Goal: Task Accomplishment & Management: Manage account settings

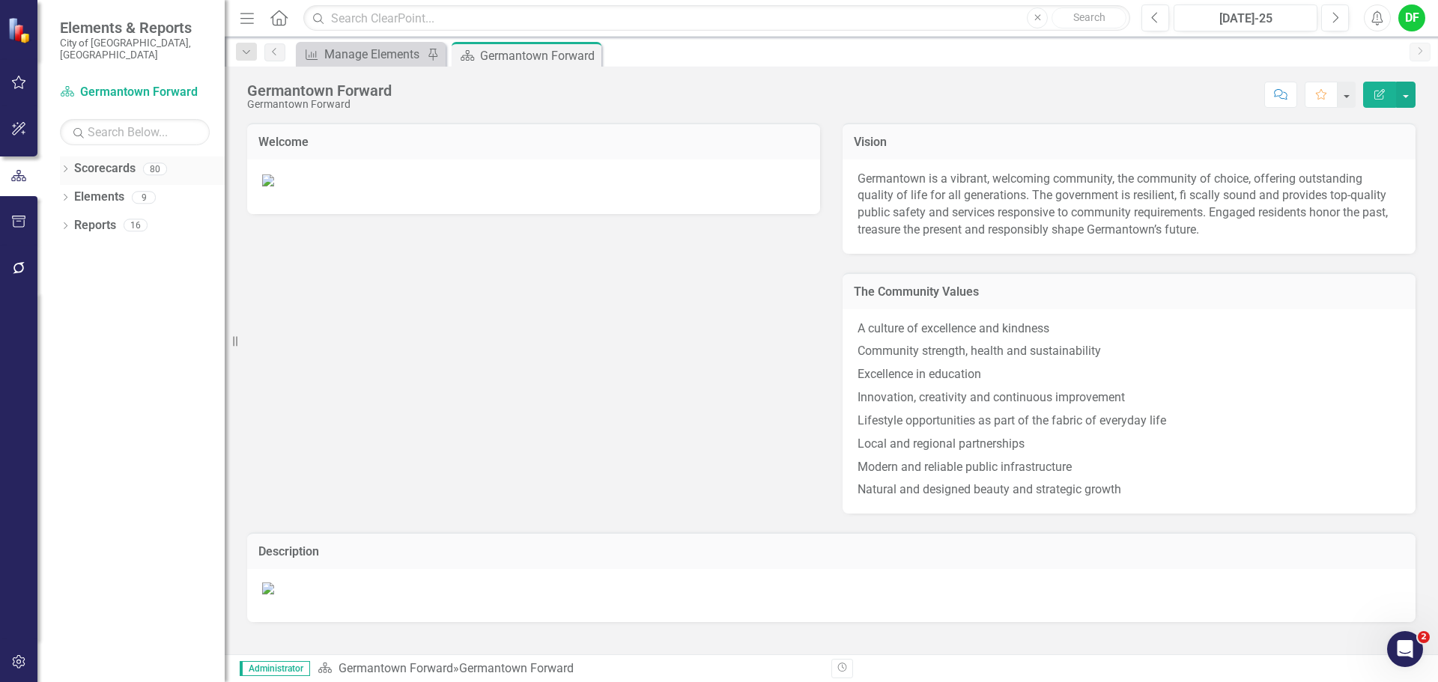
click at [70, 166] on icon "Dropdown" at bounding box center [65, 170] width 10 height 8
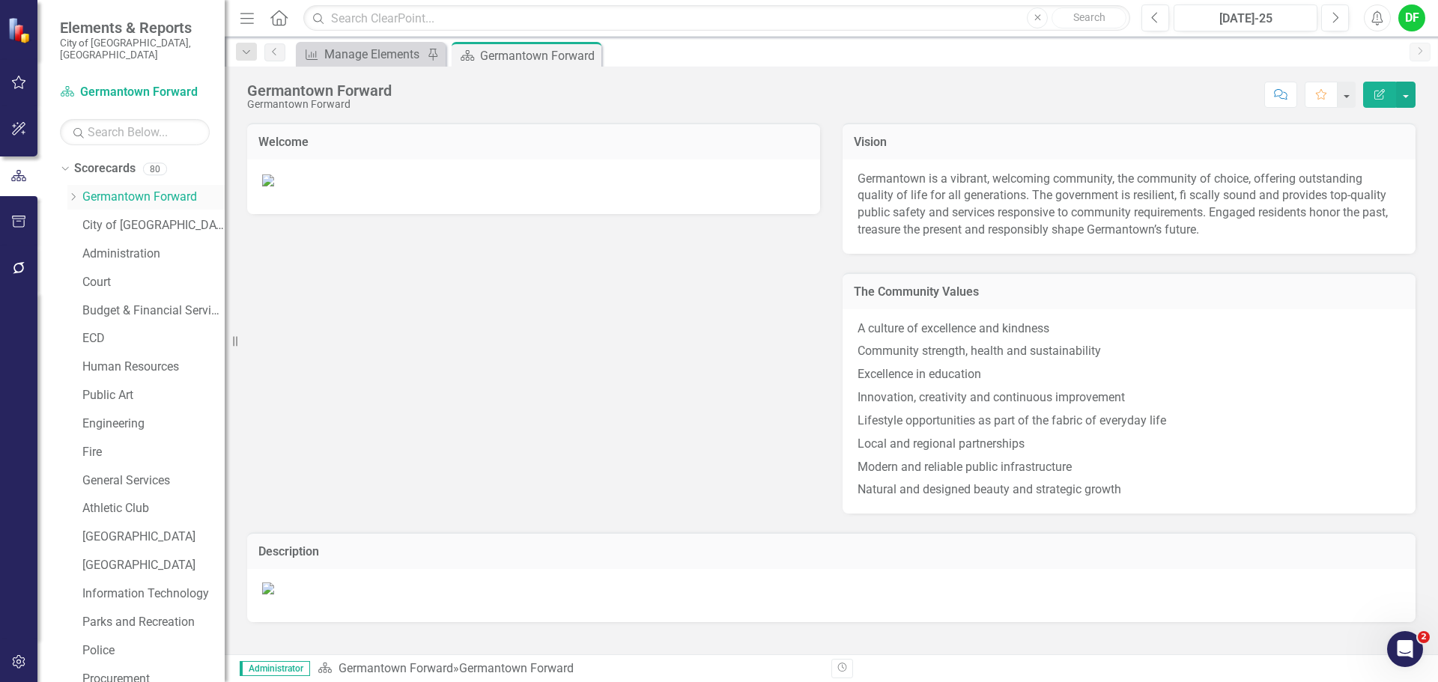
click at [81, 191] on div "Dropdown" at bounding box center [74, 197] width 15 height 13
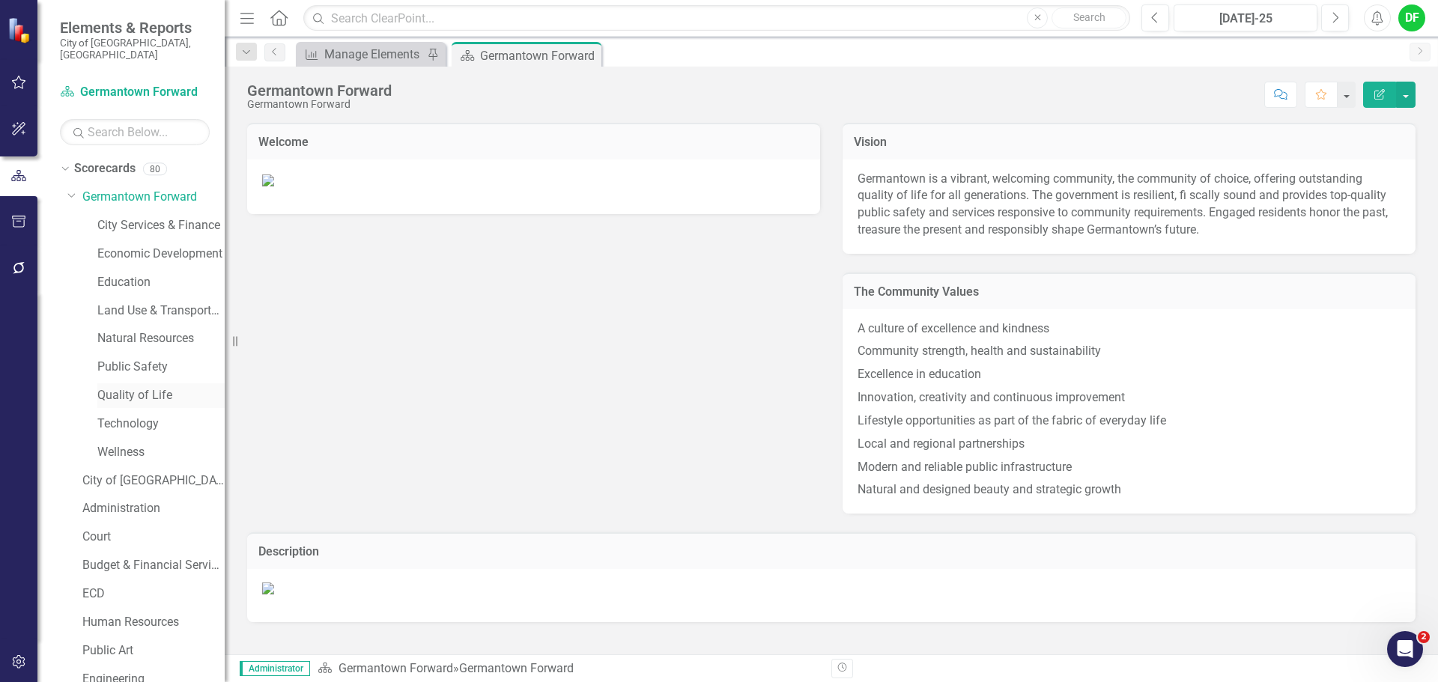
click at [113, 390] on link "Quality of Life" at bounding box center [160, 395] width 127 height 17
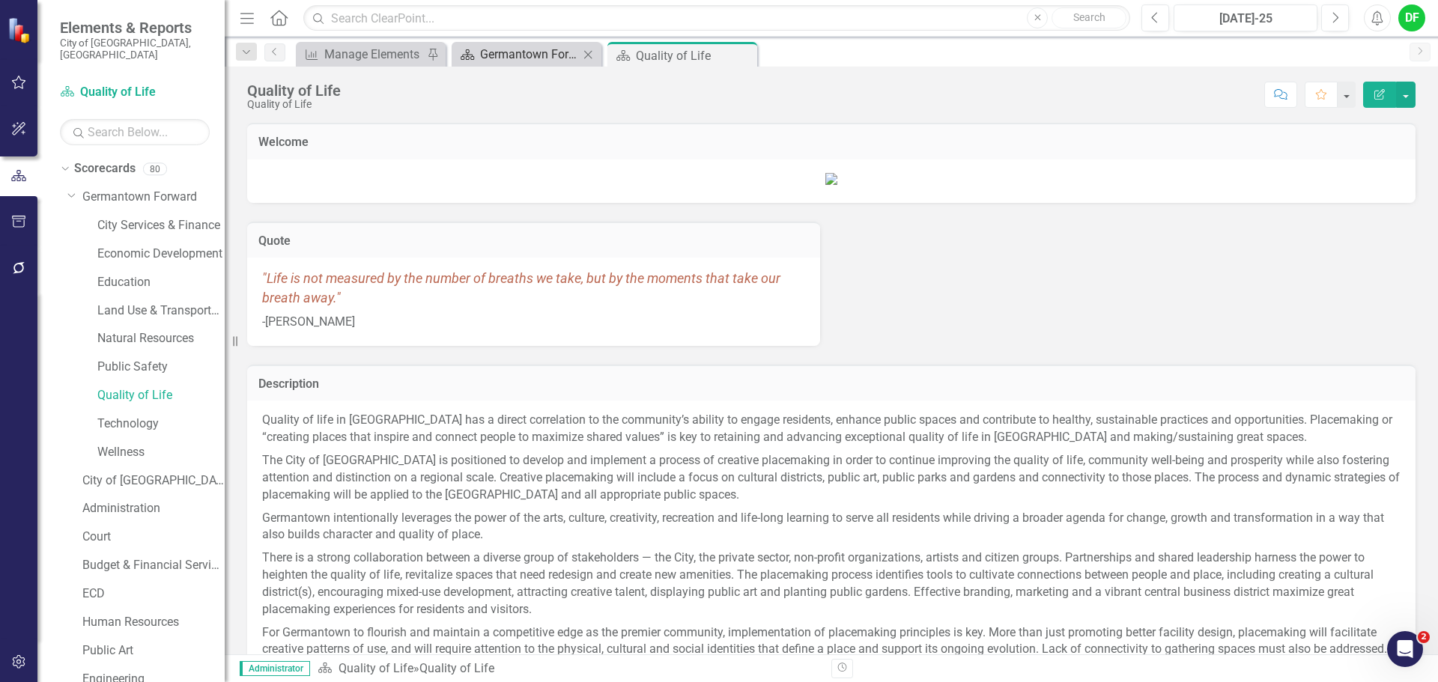
click at [539, 62] on div "Germantown Forward" at bounding box center [529, 54] width 99 height 19
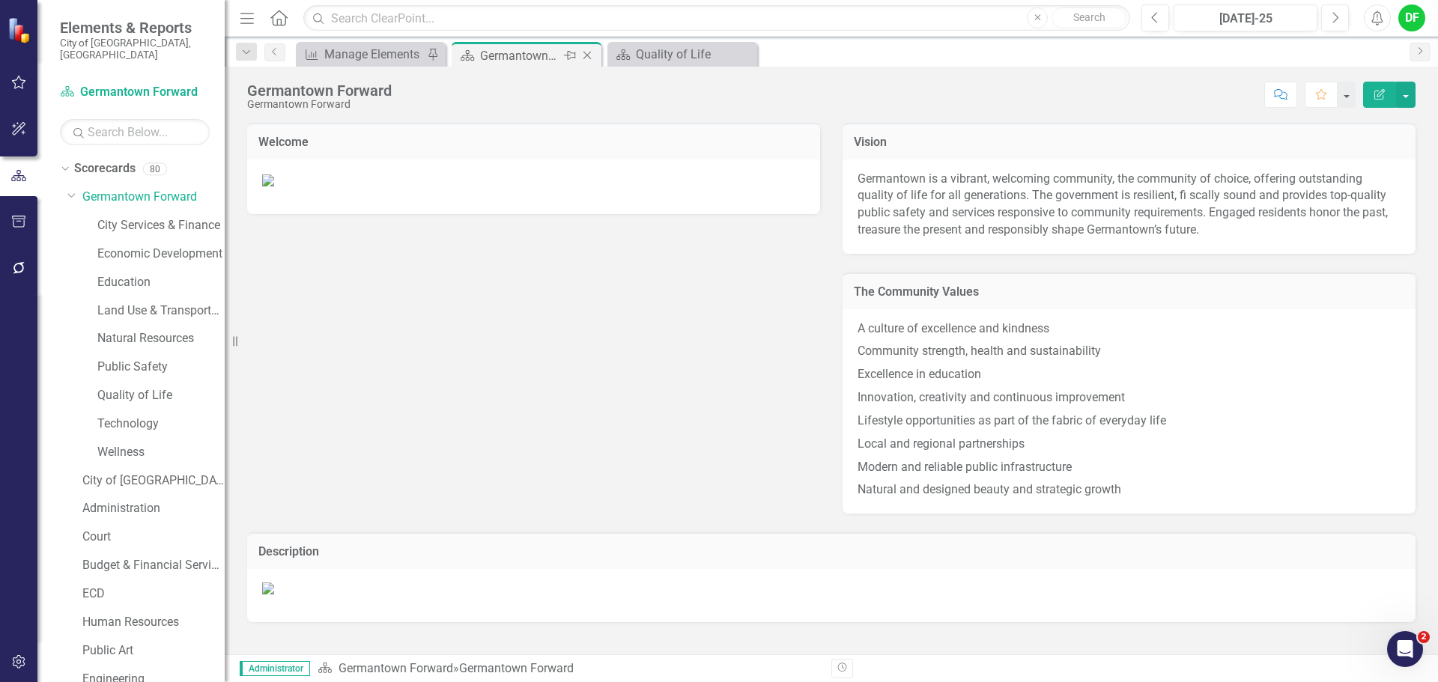
click at [587, 58] on icon "Close" at bounding box center [587, 55] width 15 height 12
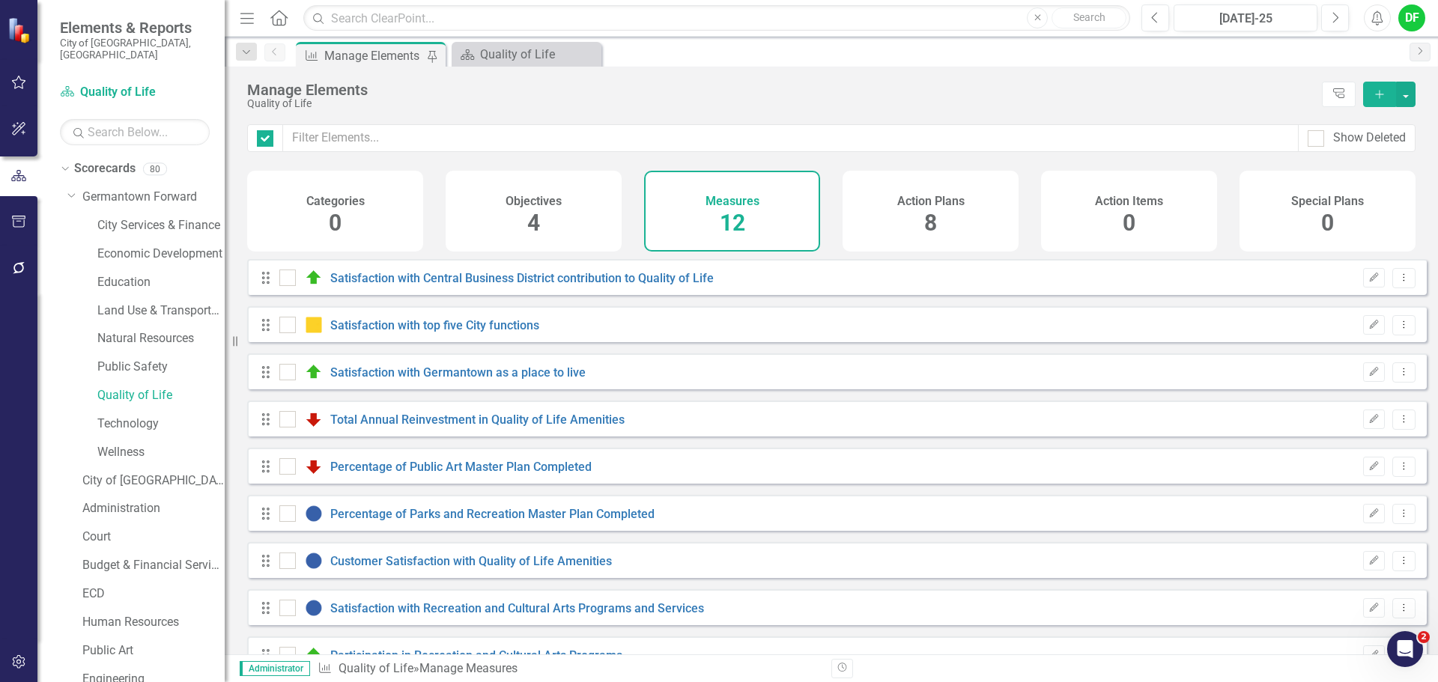
checkbox input "false"
click at [387, 52] on div "Manage Elements" at bounding box center [373, 55] width 99 height 19
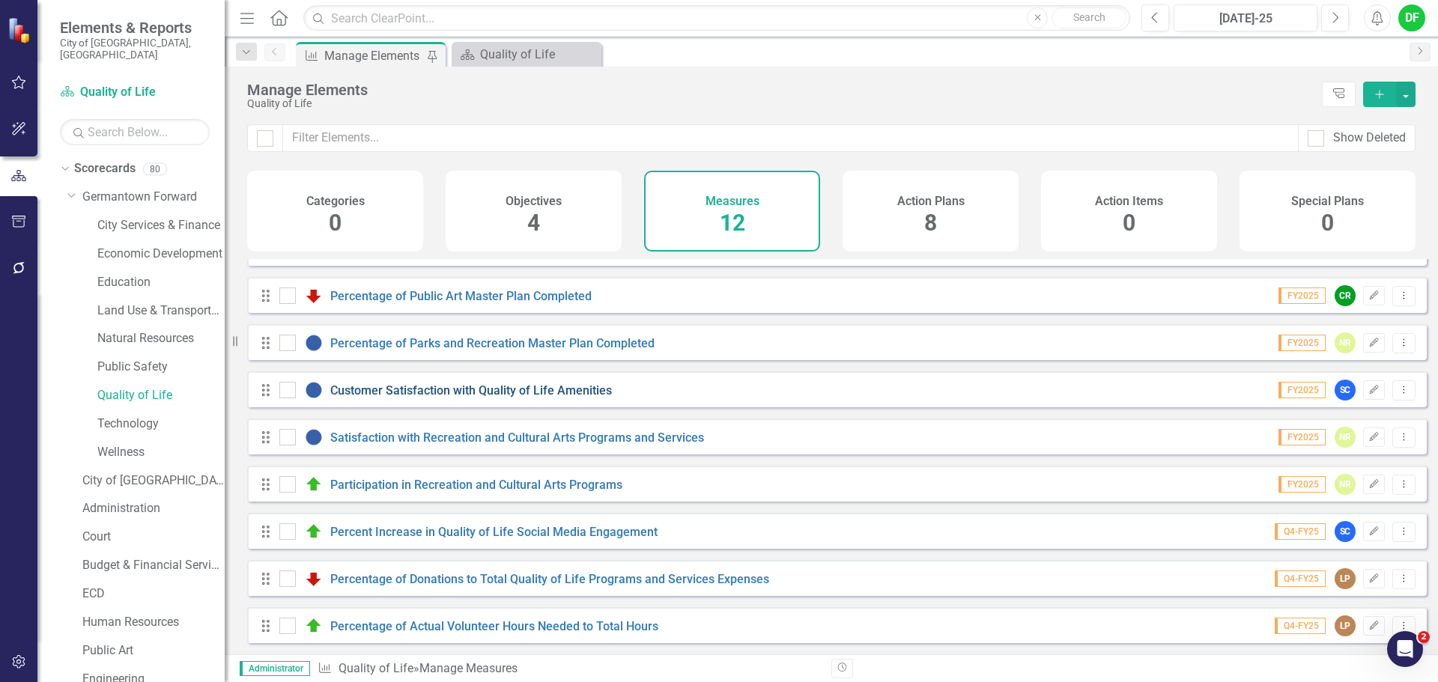
scroll to position [182, 0]
click at [599, 393] on link "Customer Satisfaction with Quality of Life Amenities" at bounding box center [471, 390] width 282 height 14
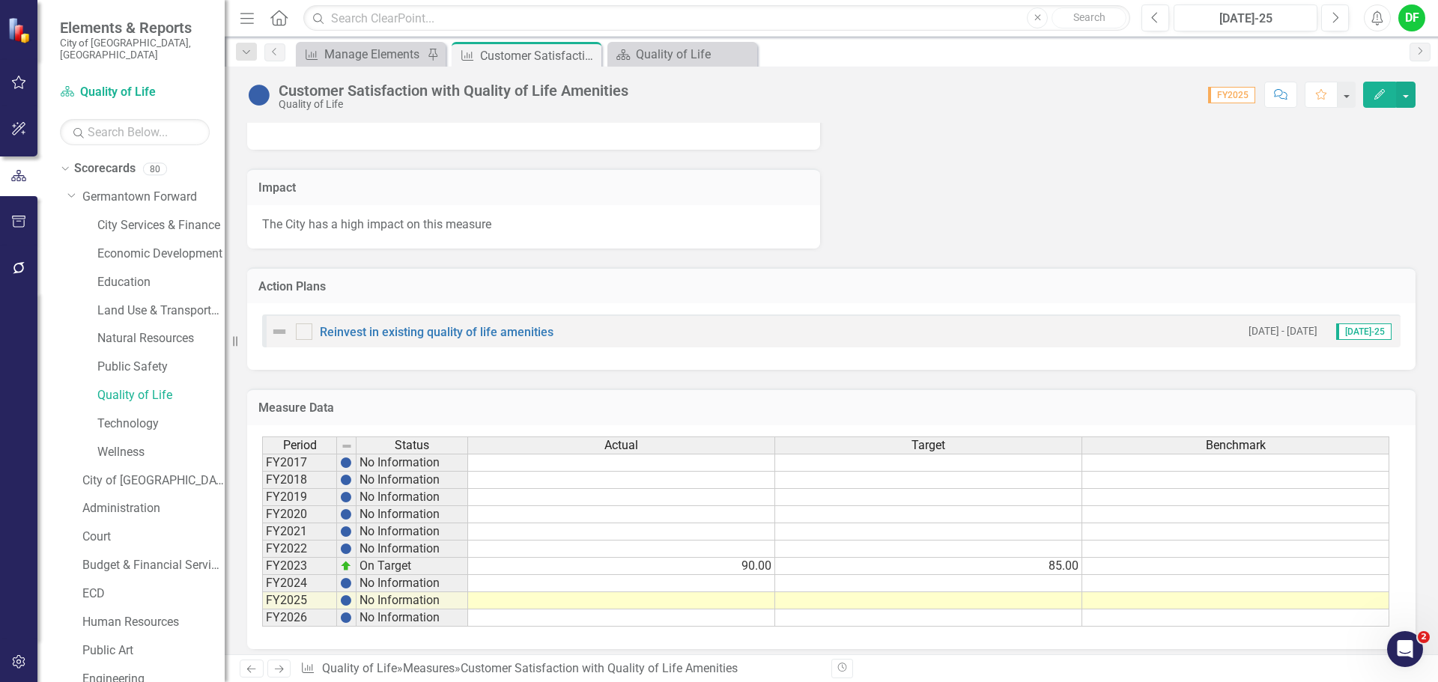
scroll to position [972, 0]
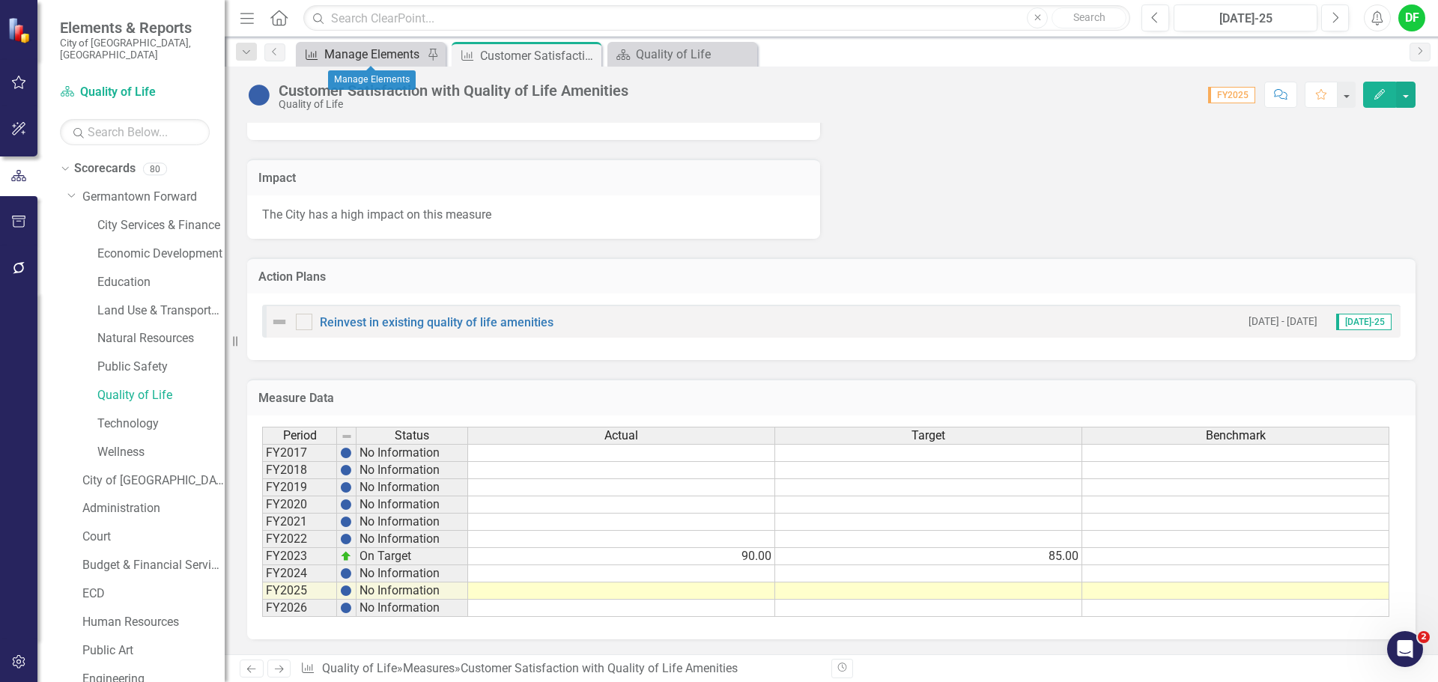
click at [393, 61] on div "Manage Elements" at bounding box center [373, 54] width 99 height 19
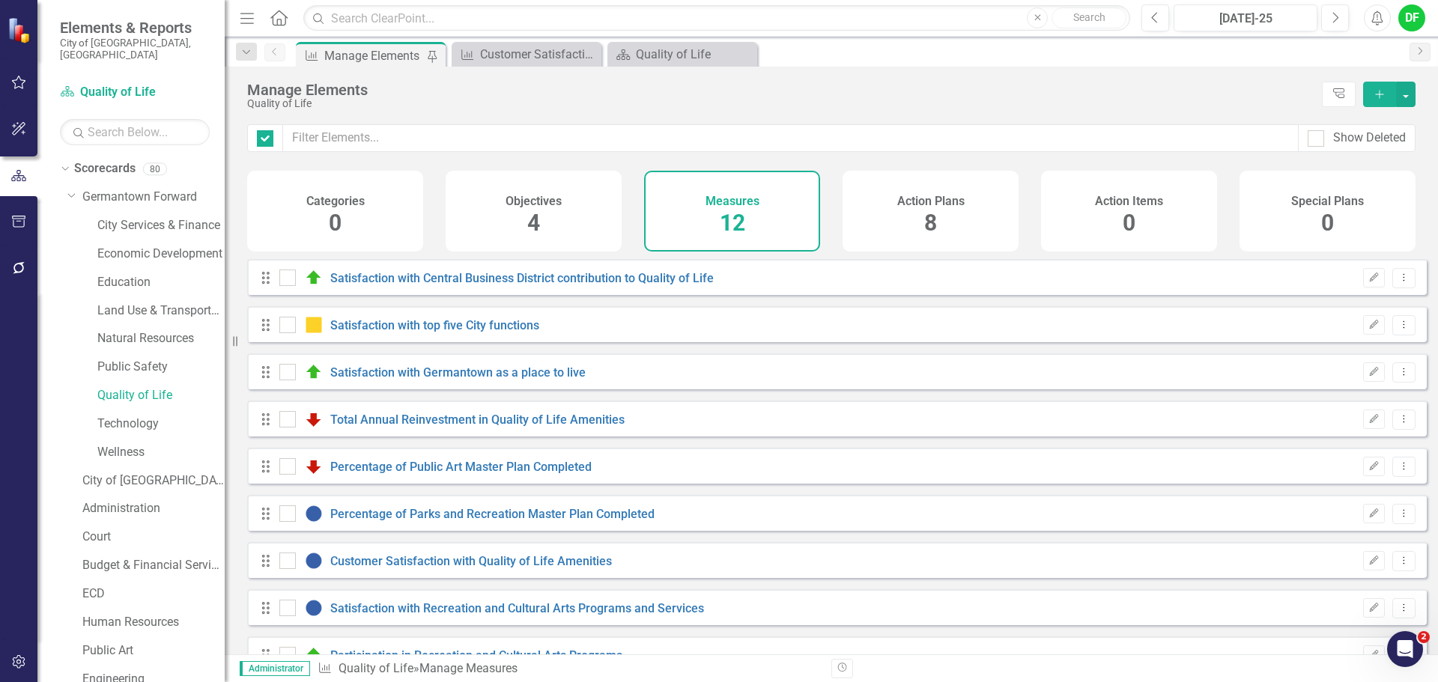
checkbox input "false"
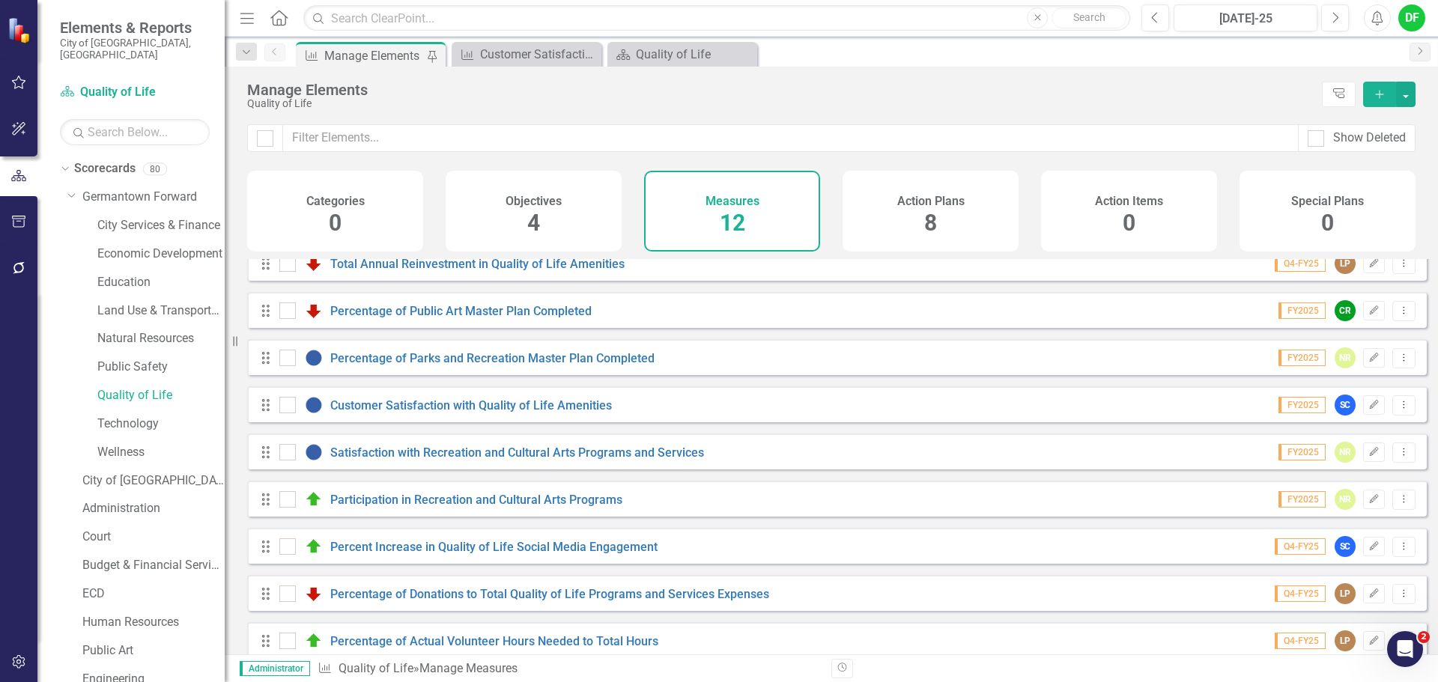
scroll to position [182, 0]
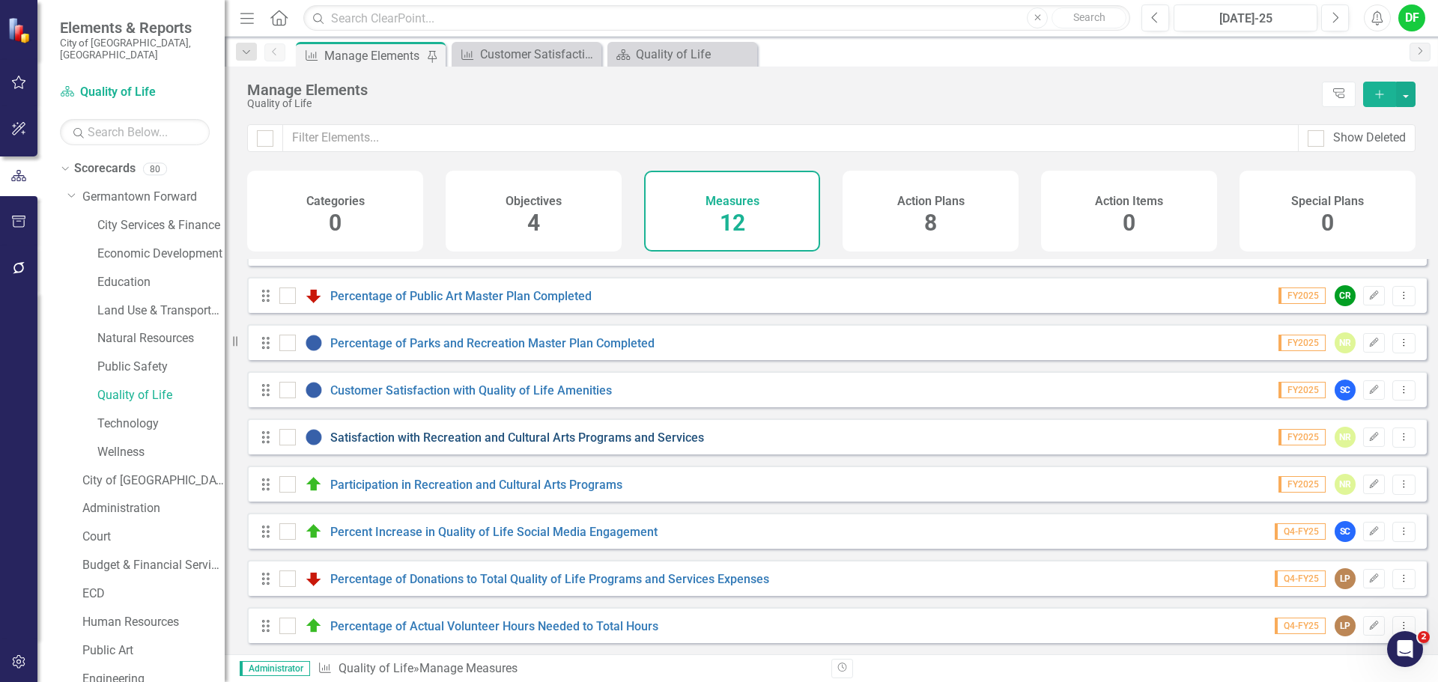
click at [380, 441] on link "Satisfaction with Recreation and Cultural Arts Programs and Services" at bounding box center [517, 438] width 374 height 14
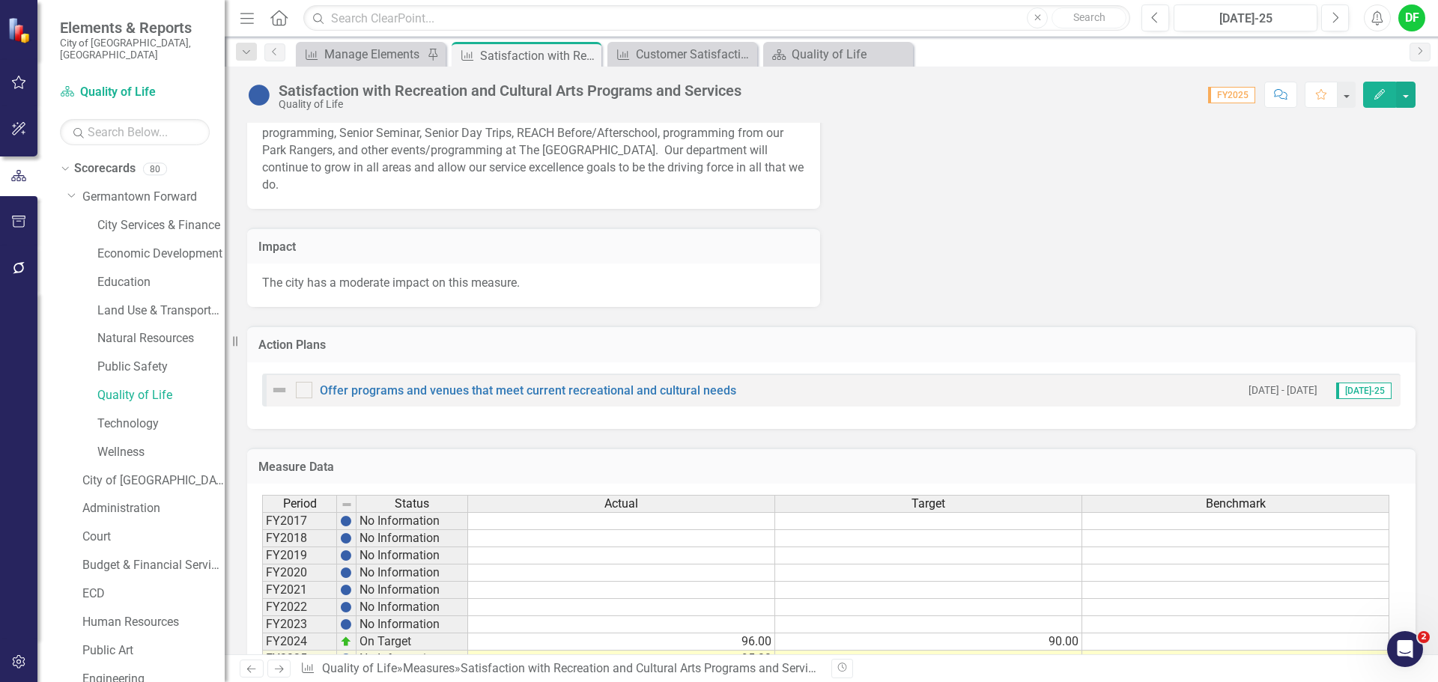
scroll to position [801, 0]
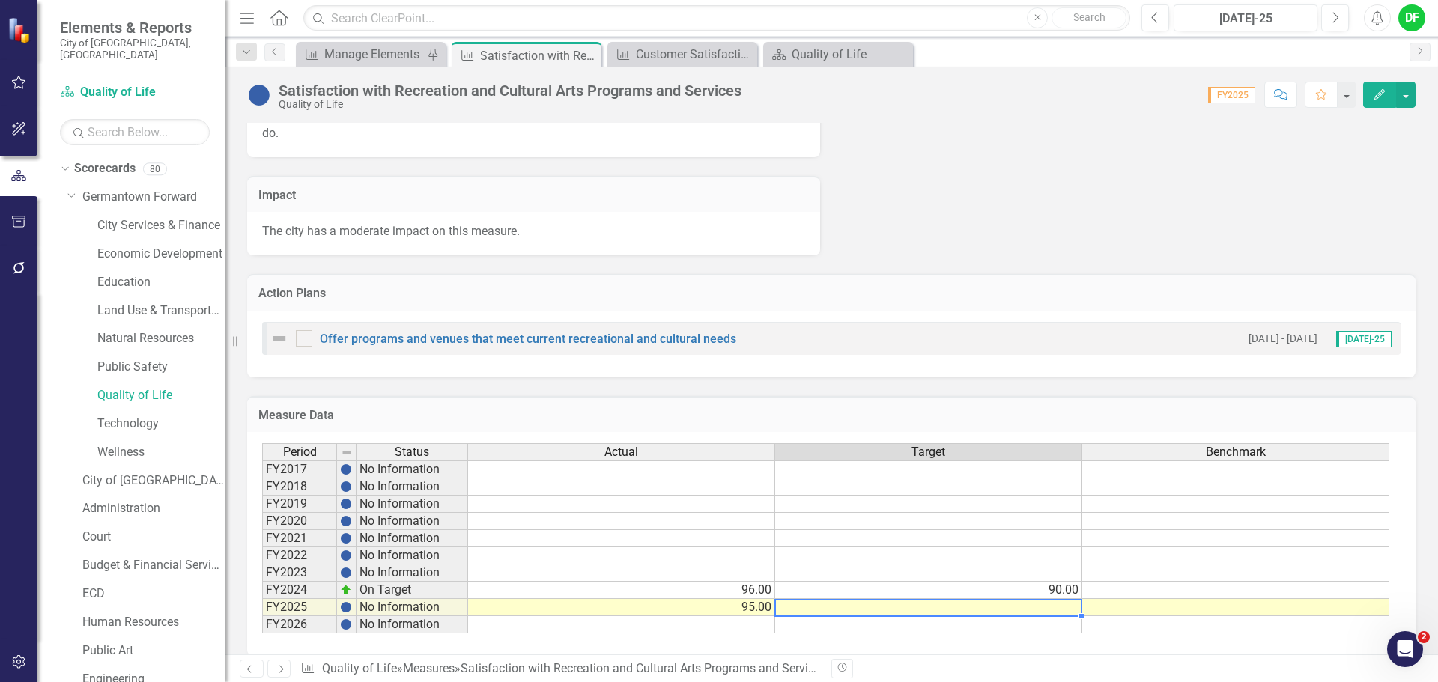
click at [902, 599] on td at bounding box center [928, 607] width 307 height 17
type textarea "90"
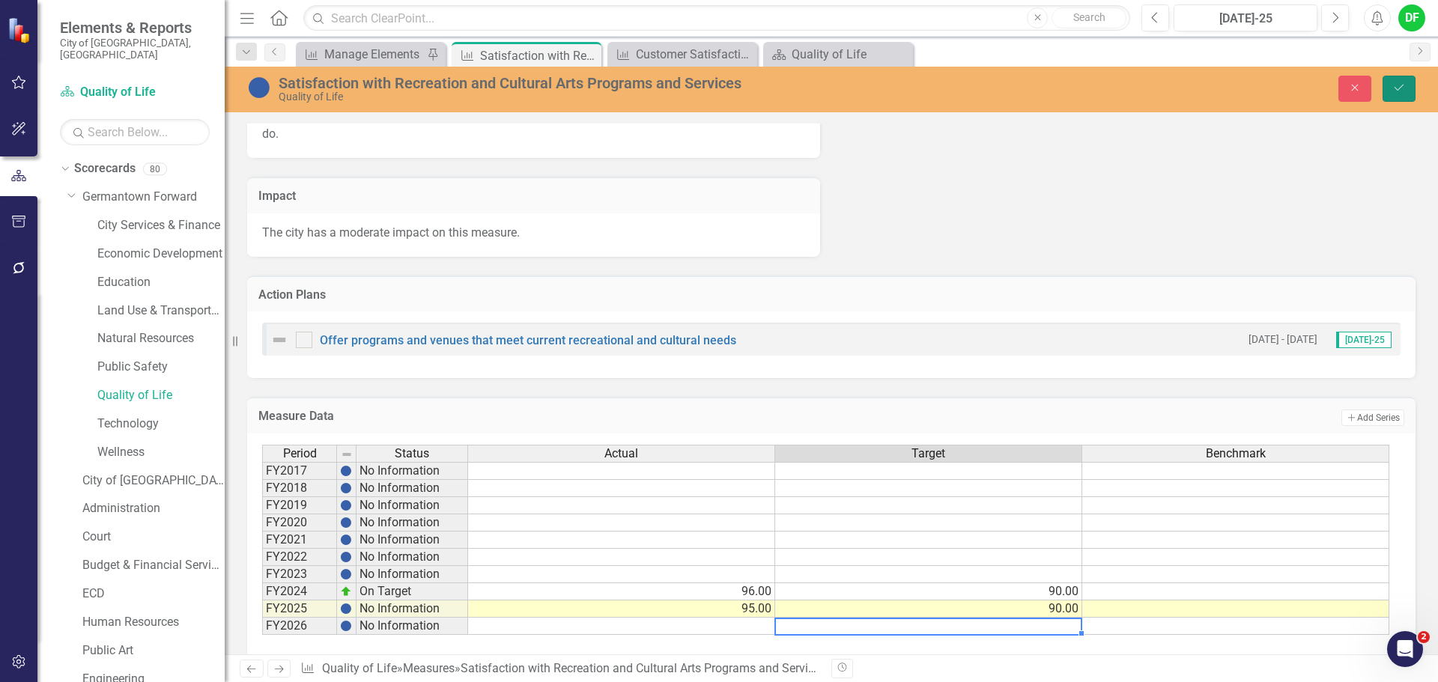
click at [1394, 83] on icon "Save" at bounding box center [1398, 87] width 13 height 10
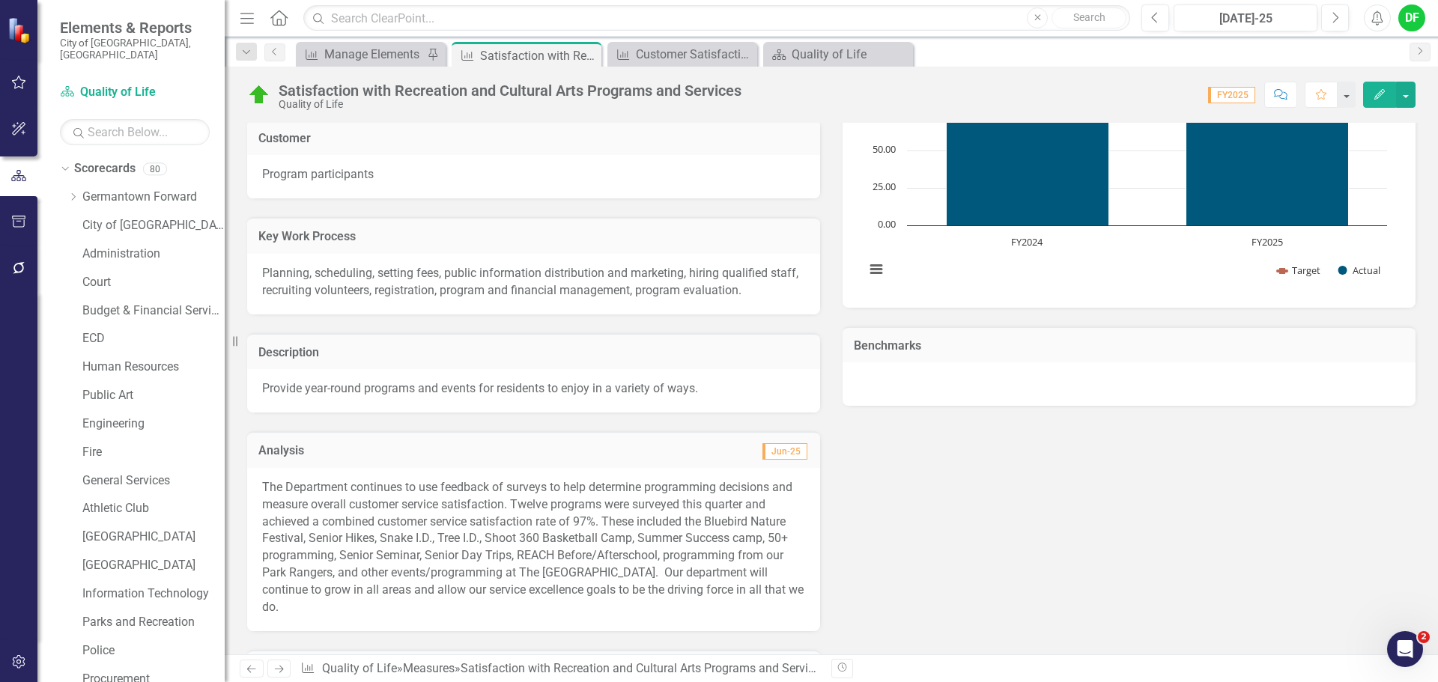
scroll to position [0, 0]
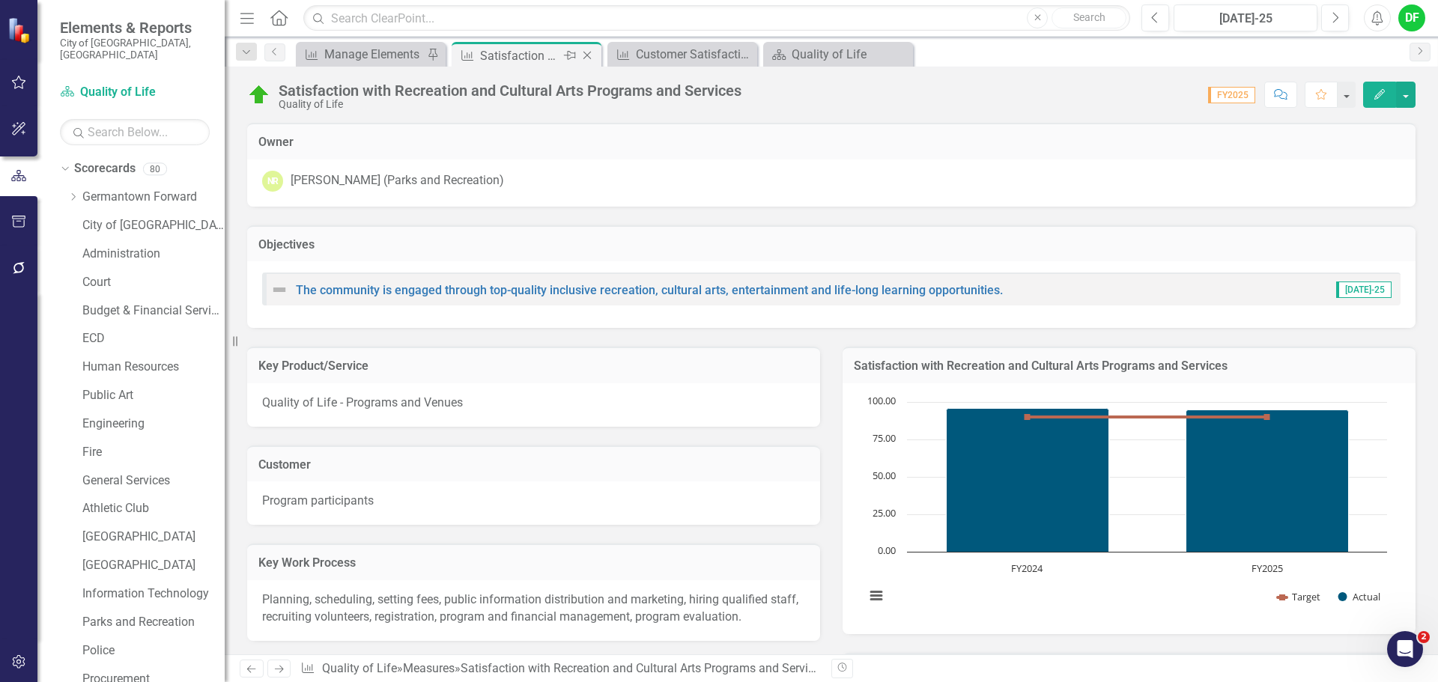
click at [591, 57] on icon "Close" at bounding box center [587, 55] width 15 height 12
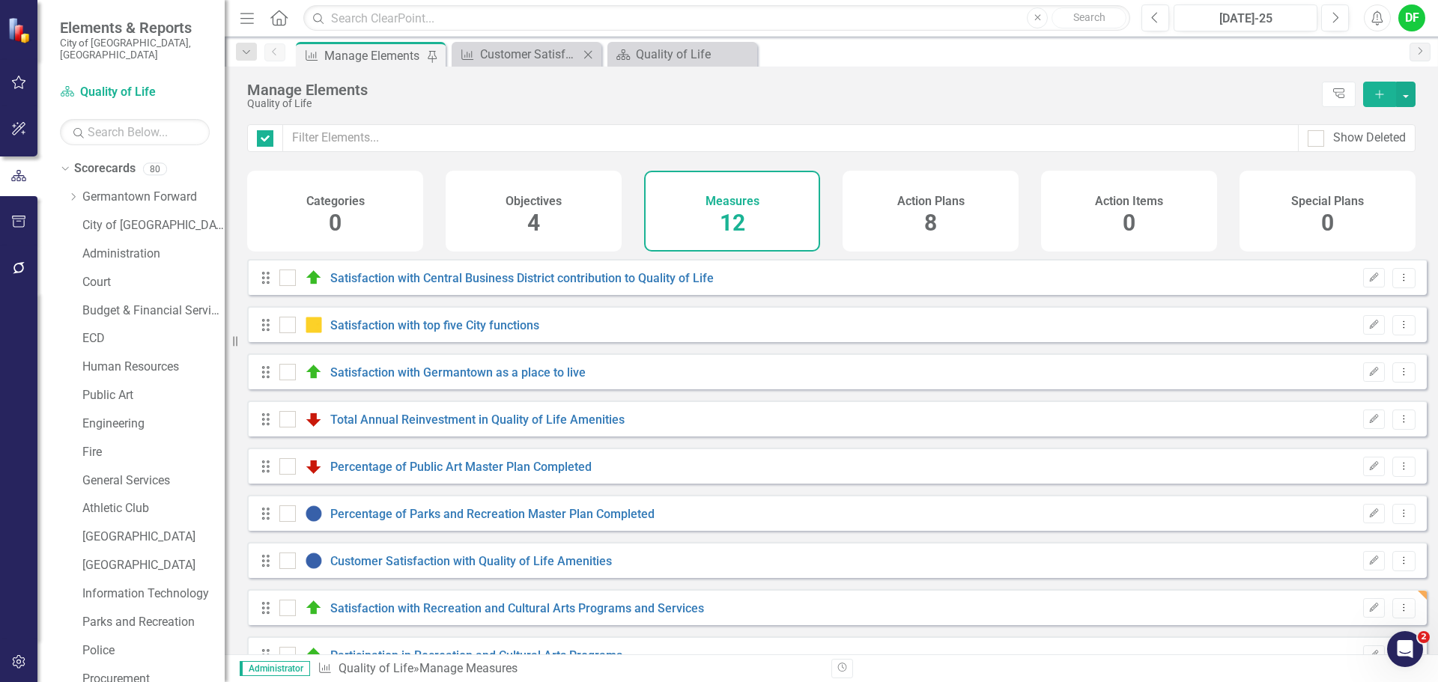
checkbox input "false"
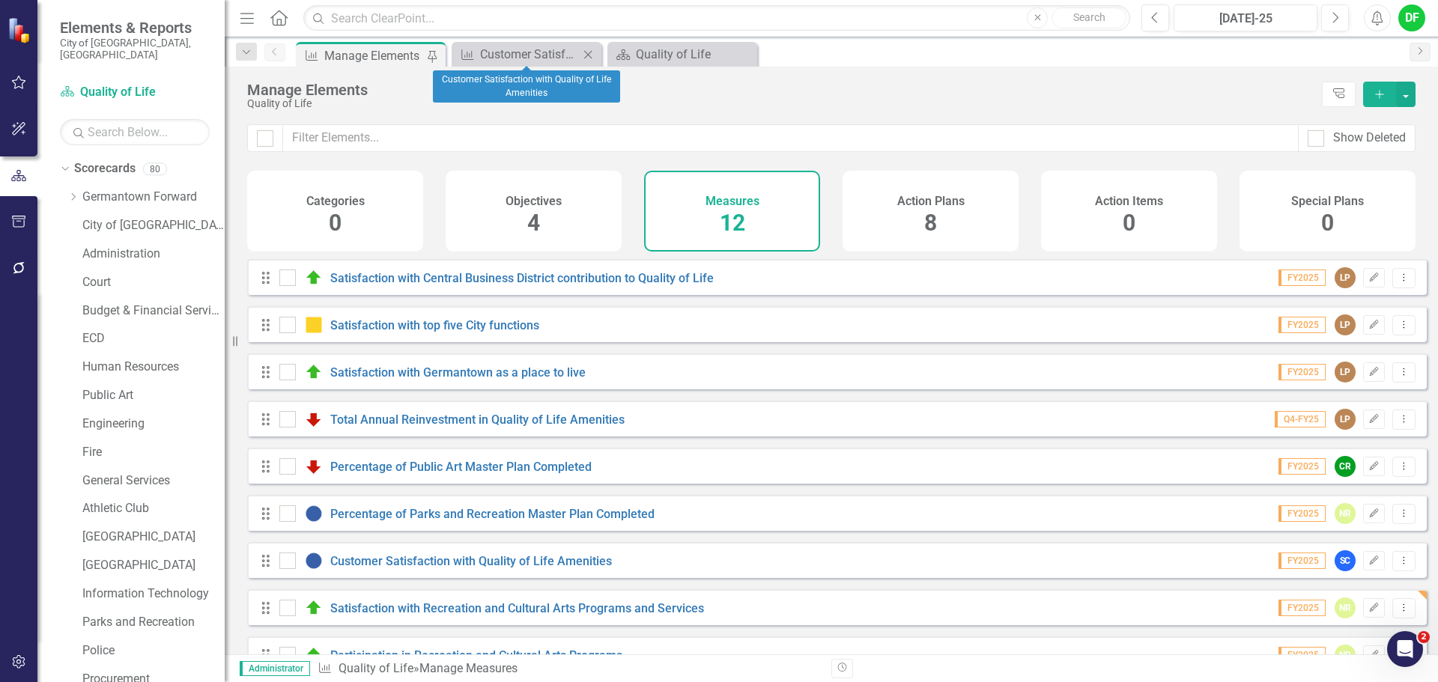
click at [589, 56] on icon "Close" at bounding box center [587, 55] width 15 height 12
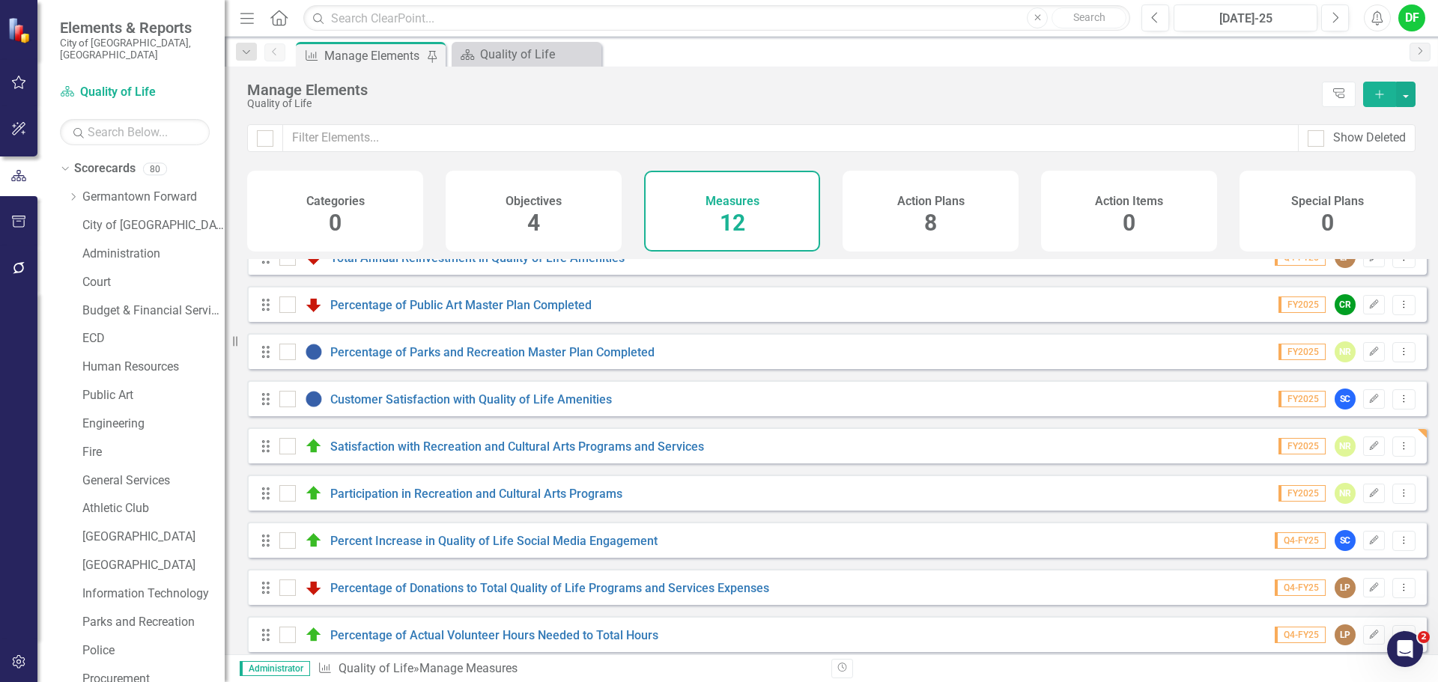
scroll to position [182, 0]
